Goal: Task Accomplishment & Management: Manage account settings

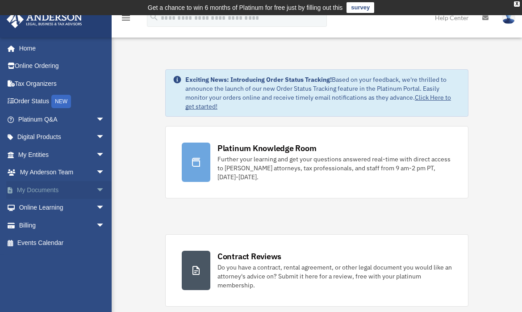
click at [96, 193] on span "arrow_drop_down" at bounding box center [105, 190] width 18 height 18
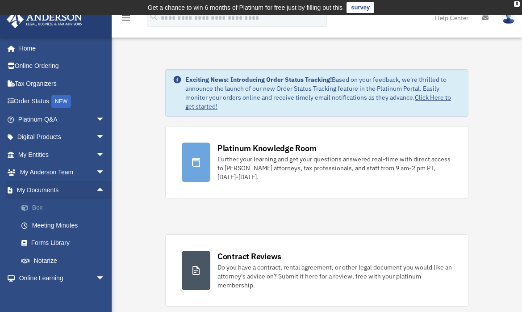
click at [37, 209] on link "Box" at bounding box center [66, 208] width 106 height 18
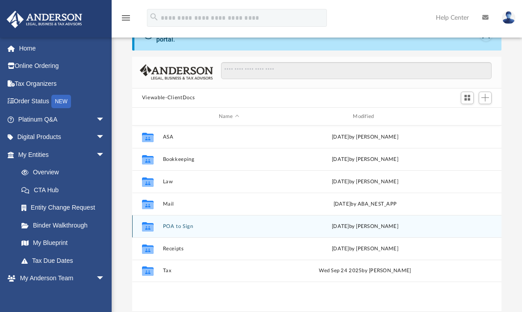
scroll to position [46, 0]
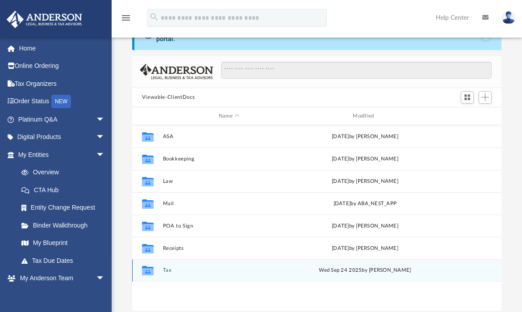
click at [164, 271] on button "Tax" at bounding box center [229, 271] width 132 height 6
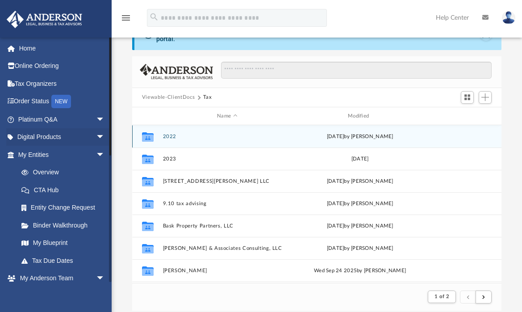
scroll to position [7, 7]
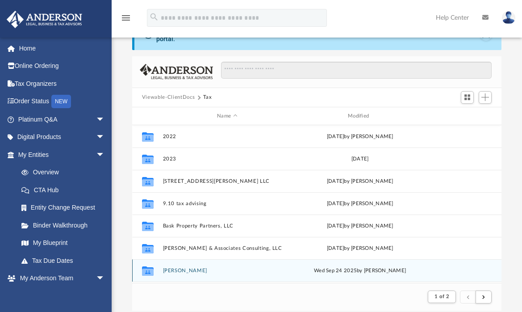
click at [178, 271] on button "[PERSON_NAME]" at bounding box center [227, 271] width 129 height 6
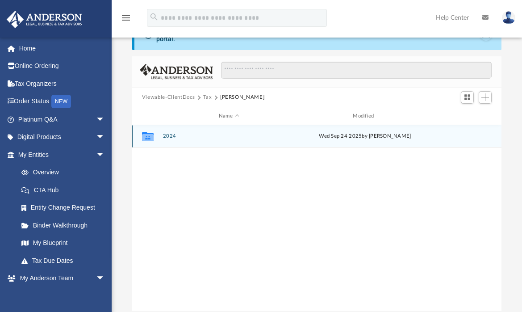
scroll to position [196, 363]
click at [168, 135] on button "2024" at bounding box center [229, 137] width 132 height 6
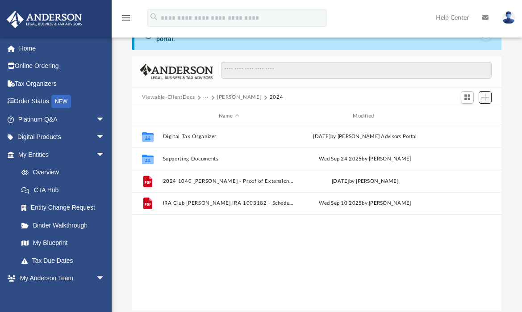
click at [488, 101] on button "Add" at bounding box center [485, 97] width 13 height 13
click at [468, 115] on li "Upload" at bounding box center [472, 114] width 29 height 9
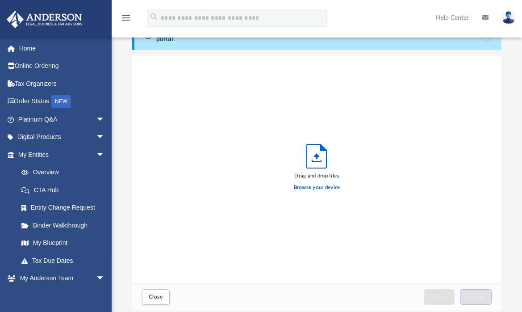
scroll to position [220, 363]
click at [307, 186] on label "Browse your device" at bounding box center [317, 188] width 46 height 8
click at [0, 0] on input "Browse your device" at bounding box center [0, 0] width 0 height 0
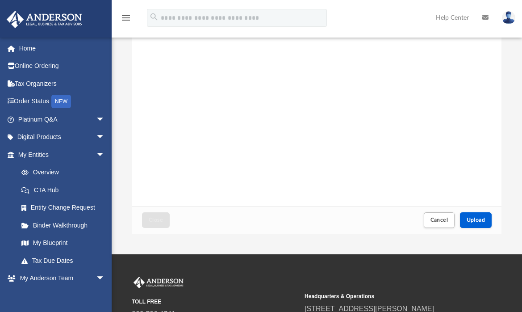
scroll to position [128, 0]
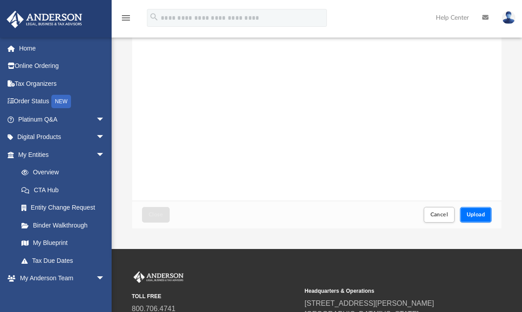
click at [473, 217] on span "Upload" at bounding box center [476, 214] width 19 height 5
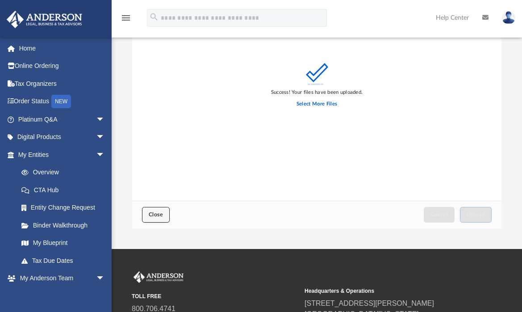
click at [154, 214] on span "Close" at bounding box center [156, 214] width 14 height 5
